Goal: Transaction & Acquisition: Download file/media

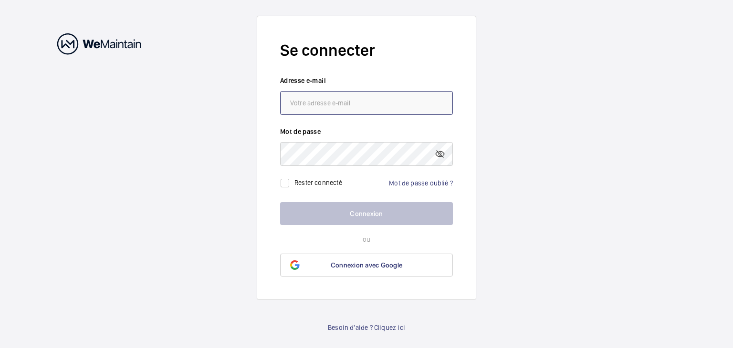
click at [299, 96] on input "email" at bounding box center [366, 103] width 173 height 24
paste input "[EMAIL_ADDRESS][DOMAIN_NAME]"
type input "[EMAIL_ADDRESS][DOMAIN_NAME]"
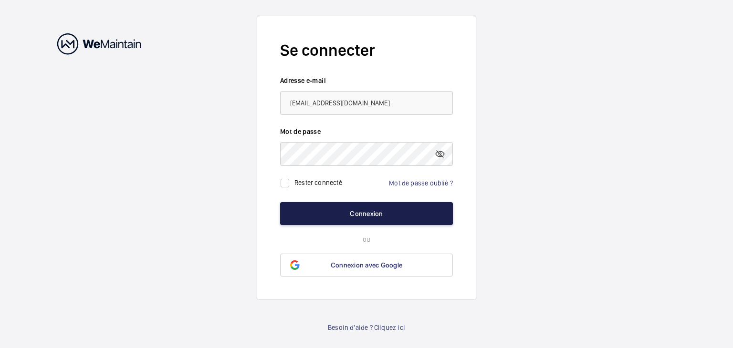
click at [382, 217] on button "Connexion" at bounding box center [366, 213] width 173 height 23
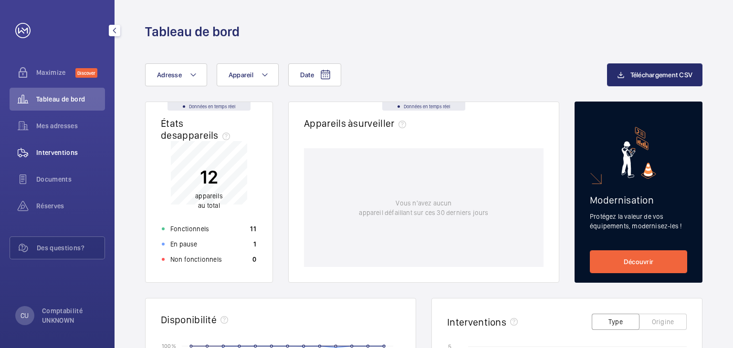
click at [58, 157] on div "Interventions" at bounding box center [57, 152] width 95 height 23
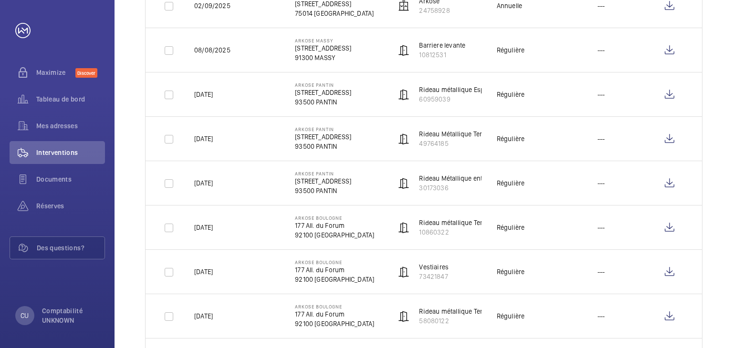
scroll to position [191, 0]
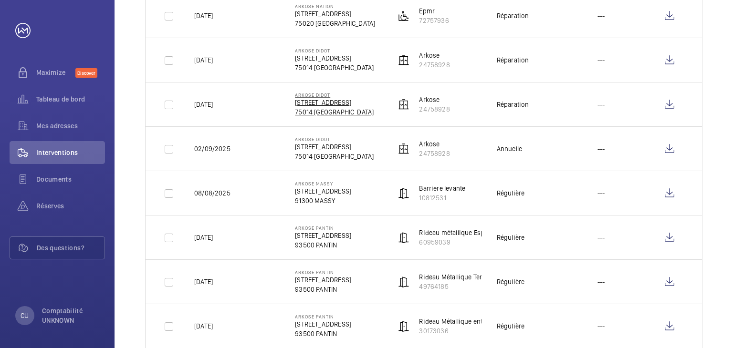
click at [304, 102] on p "[STREET_ADDRESS]" at bounding box center [334, 103] width 79 height 10
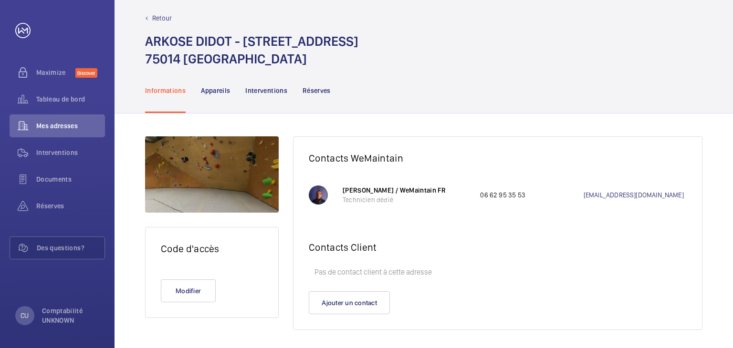
scroll to position [14, 0]
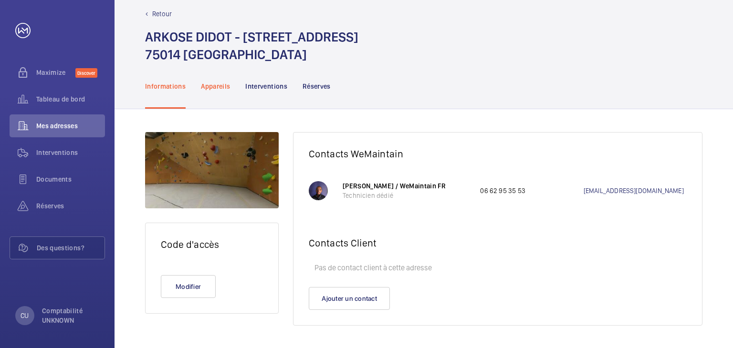
click at [220, 86] on p "Appareils" at bounding box center [215, 87] width 29 height 10
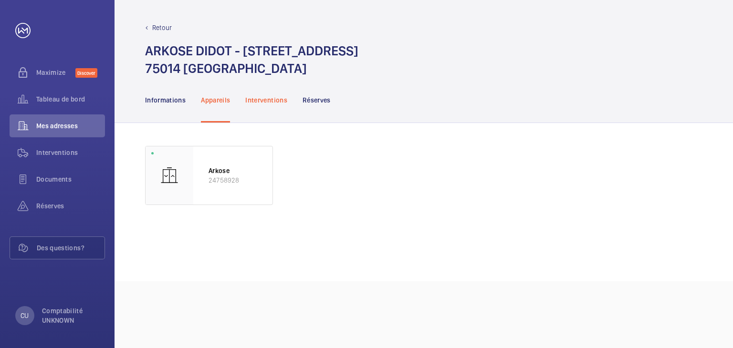
click at [269, 99] on p "Interventions" at bounding box center [266, 100] width 42 height 10
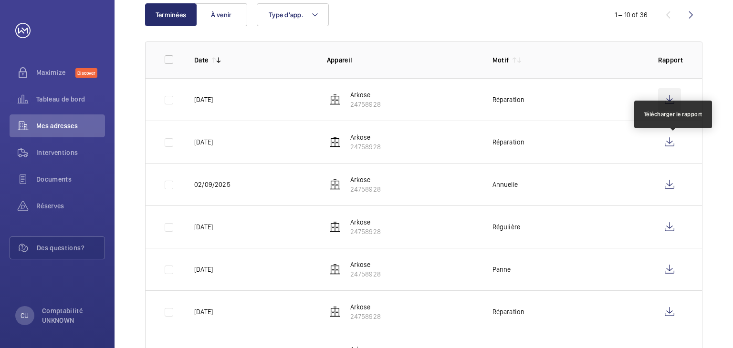
scroll to position [143, 0]
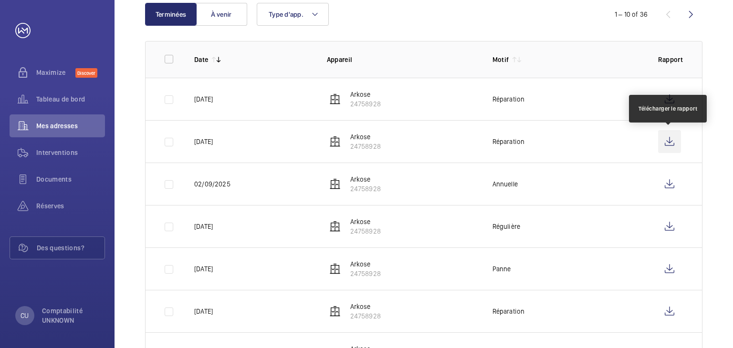
click at [666, 141] on wm-front-icon-button at bounding box center [669, 141] width 23 height 23
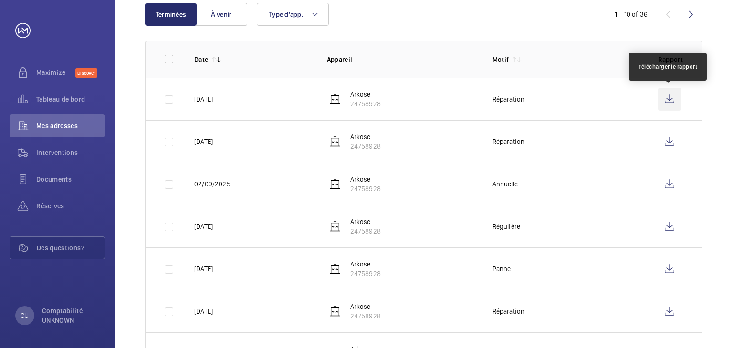
click at [667, 94] on wm-front-icon-button at bounding box center [669, 99] width 23 height 23
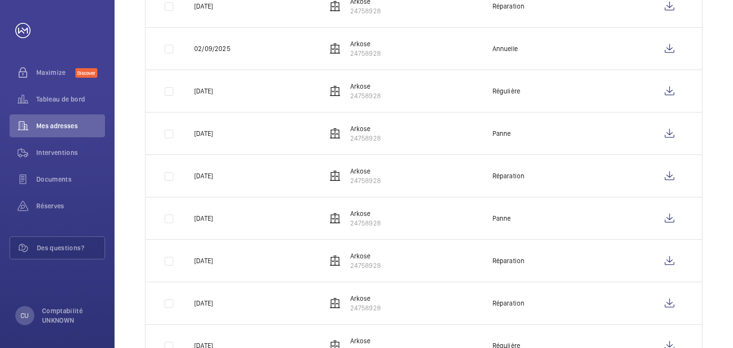
scroll to position [286, 0]
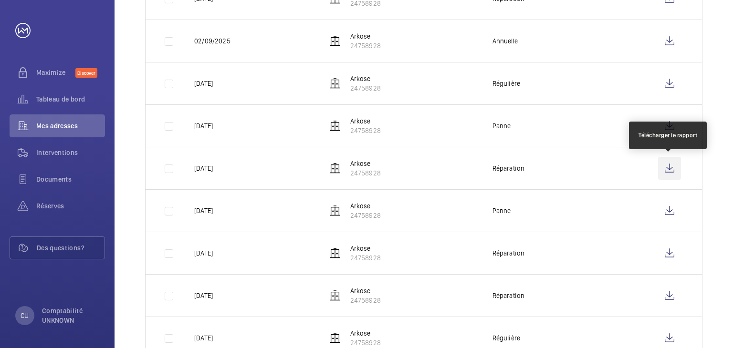
click at [676, 167] on wm-front-icon-button at bounding box center [669, 168] width 23 height 23
